Goal: Information Seeking & Learning: Learn about a topic

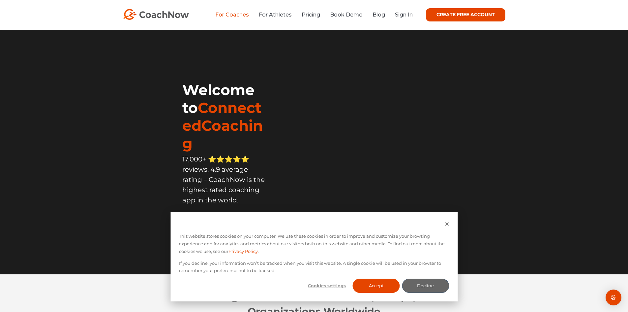
click at [238, 15] on link "For Coaches" at bounding box center [232, 15] width 34 height 6
click at [377, 282] on button "Accept" at bounding box center [376, 285] width 47 height 14
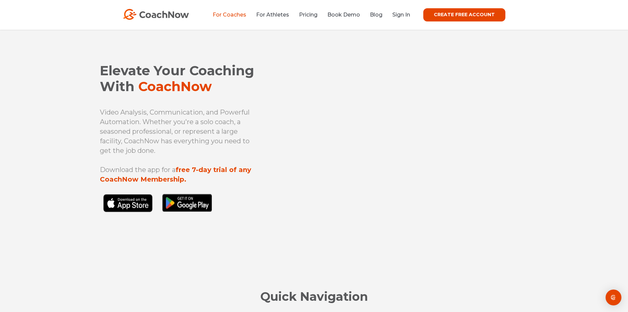
click at [235, 14] on link "For Coaches" at bounding box center [230, 15] width 34 height 6
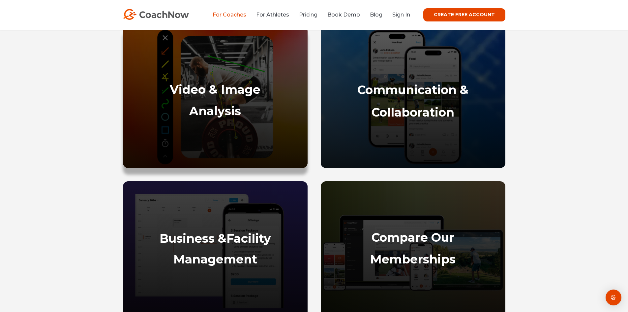
scroll to position [310, 0]
